Goal: Transaction & Acquisition: Book appointment/travel/reservation

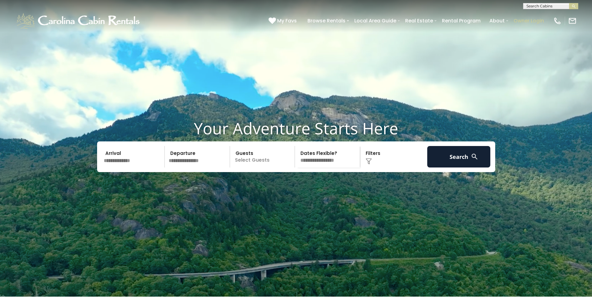
click at [533, 23] on link "Owner Login" at bounding box center [529, 20] width 36 height 11
click at [554, 3] on div at bounding box center [551, 6] width 55 height 6
type input "******"
click at [553, 13] on li "Fehrwa y to Heaven" at bounding box center [551, 15] width 55 height 6
click at [574, 6] on button "submit" at bounding box center [573, 6] width 9 height 6
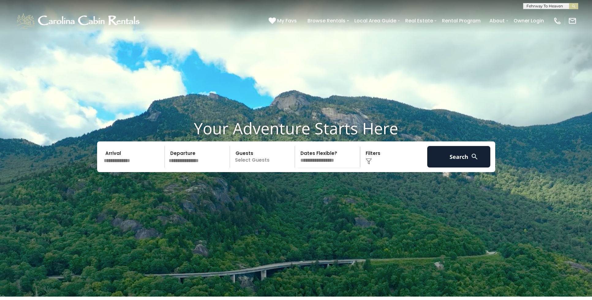
click at [566, 4] on input "text" at bounding box center [551, 7] width 54 height 6
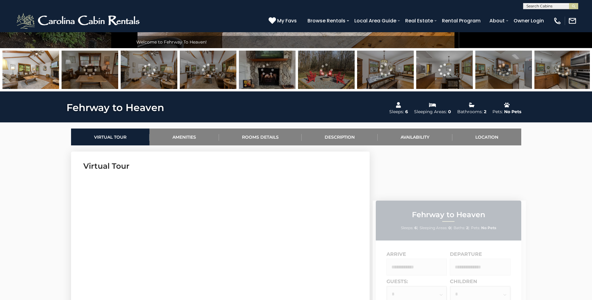
scroll to position [195, 0]
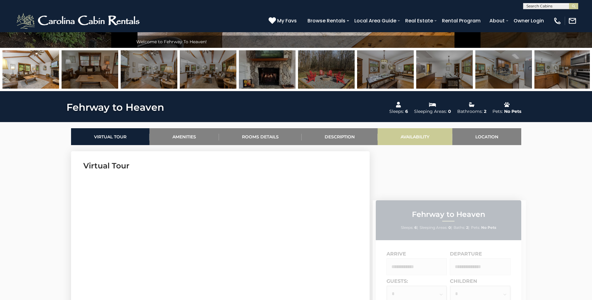
click at [422, 132] on link "Availability" at bounding box center [415, 136] width 75 height 17
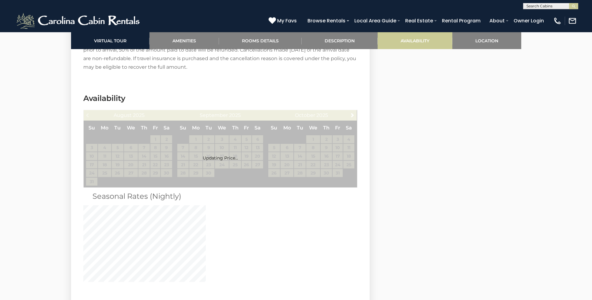
scroll to position [1273, 0]
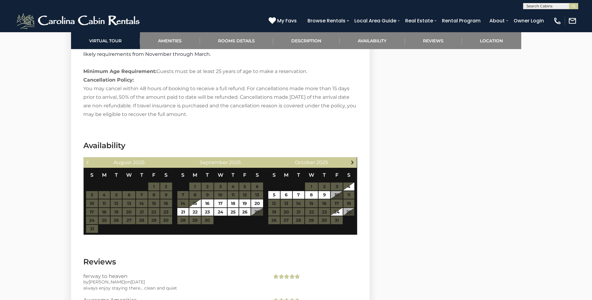
click at [354, 160] on span "Next" at bounding box center [352, 162] width 5 height 5
